Goal: Information Seeking & Learning: Learn about a topic

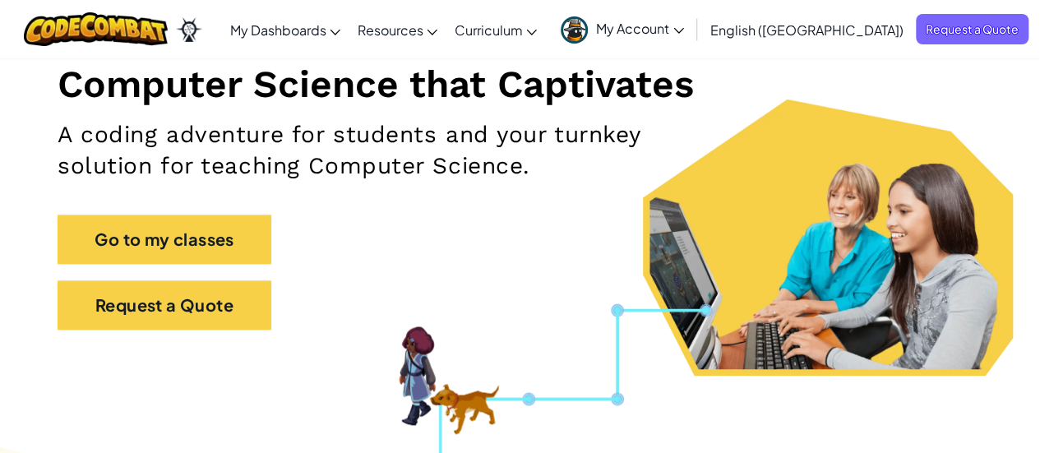
scroll to position [206, 0]
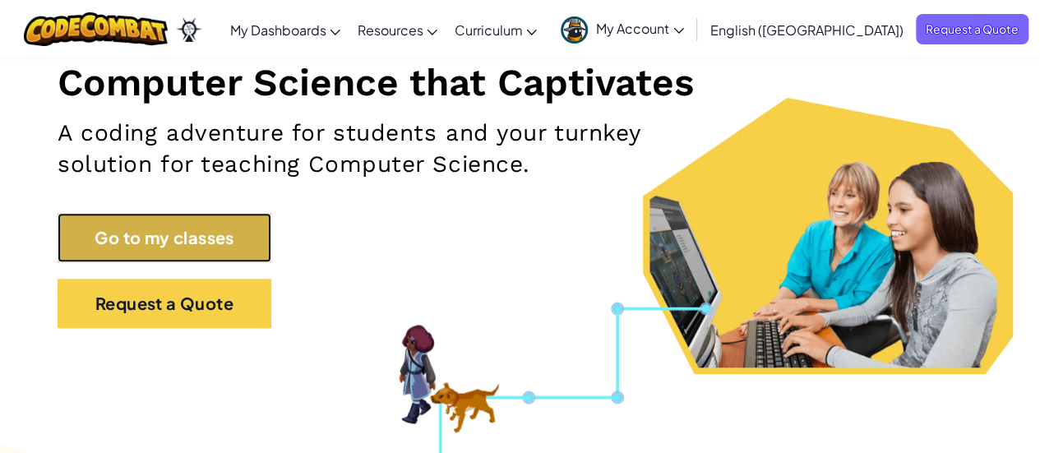
click at [187, 230] on link "Go to my classes" at bounding box center [165, 237] width 214 height 49
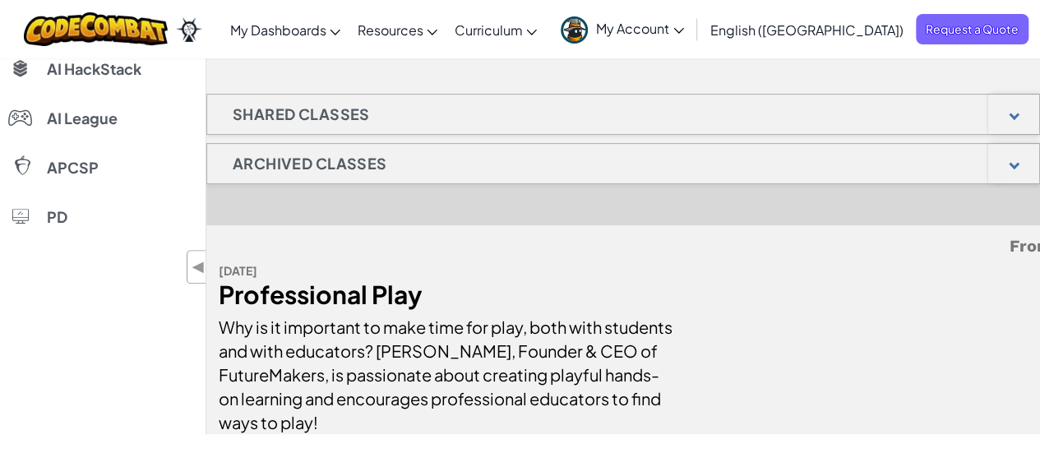
scroll to position [259, 0]
click at [366, 108] on h1 "Shared Classes" at bounding box center [301, 115] width 188 height 41
click at [1019, 126] on div at bounding box center [1013, 114] width 51 height 39
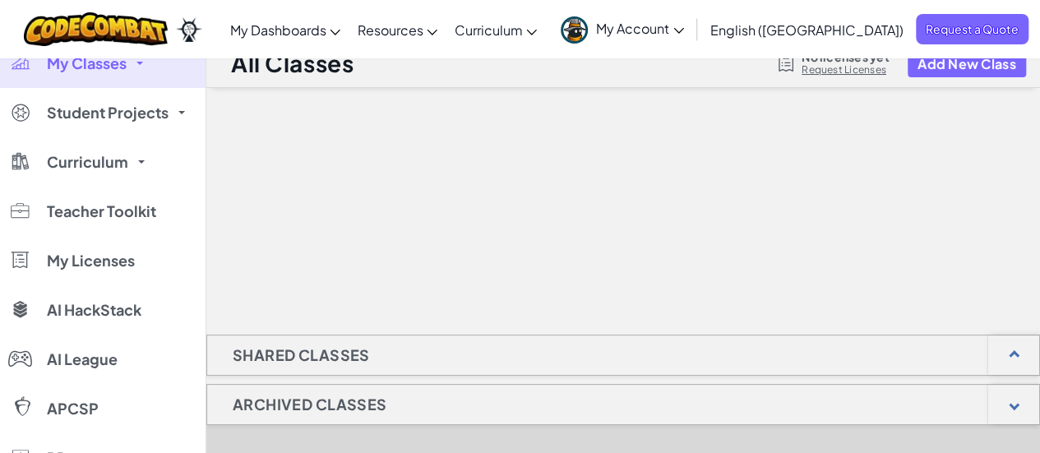
scroll to position [0, 0]
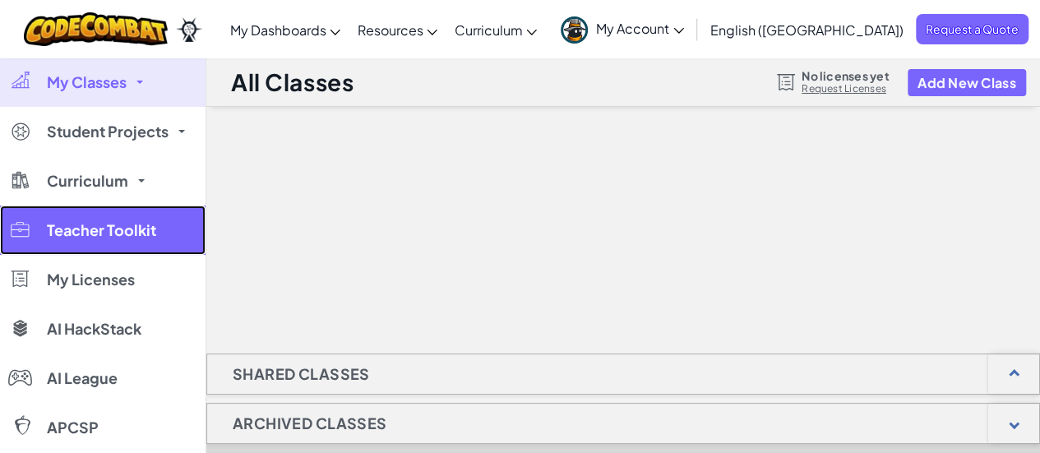
click at [133, 228] on span "Teacher Toolkit" at bounding box center [101, 230] width 109 height 15
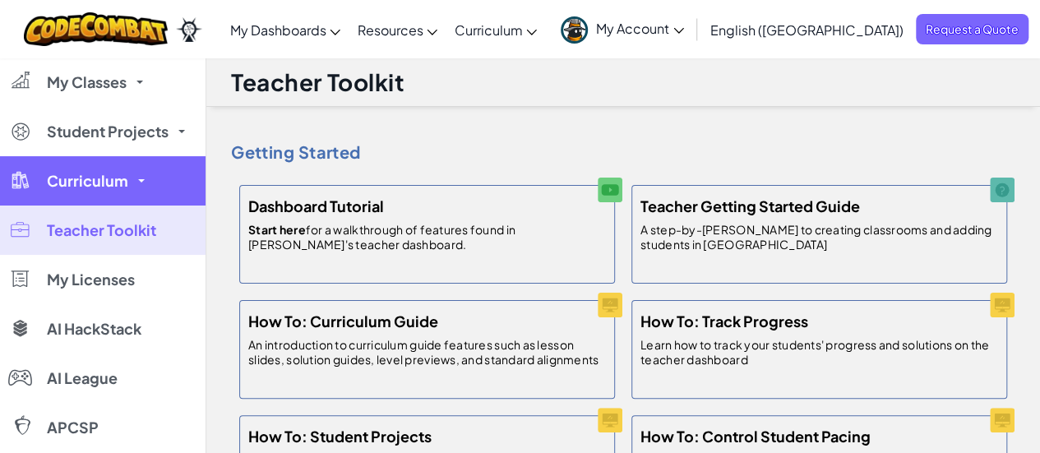
click at [99, 180] on span "Curriculum" at bounding box center [87, 180] width 81 height 15
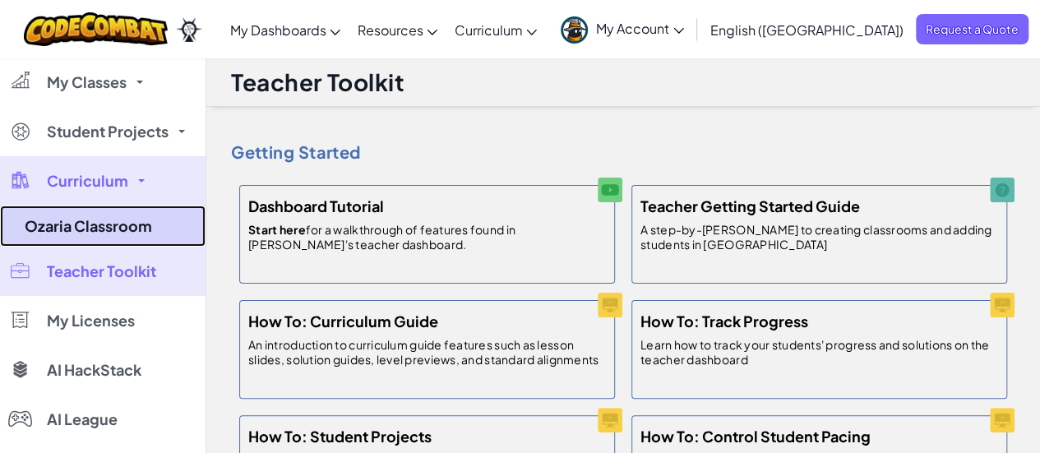
click at [96, 226] on link "Ozaria Classroom" at bounding box center [103, 226] width 206 height 41
